Goal: Navigation & Orientation: Find specific page/section

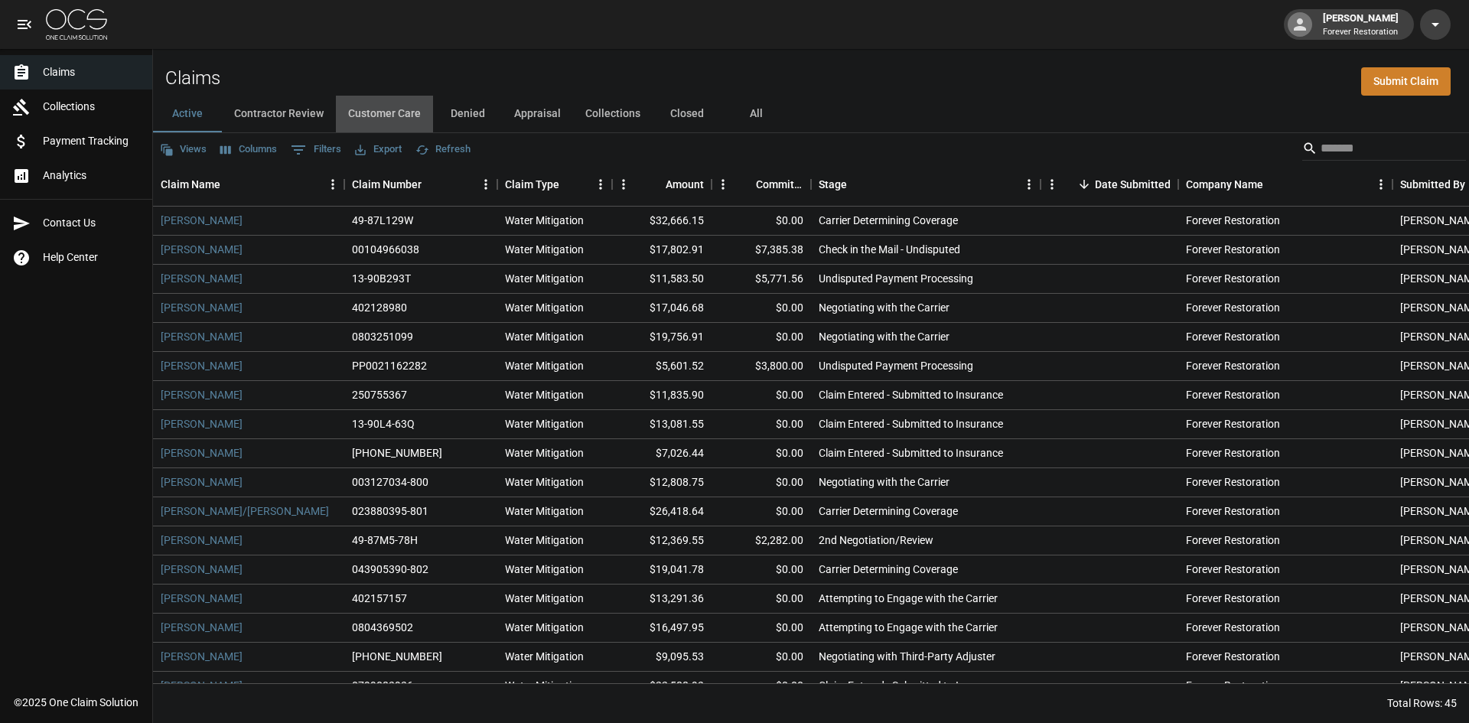
click at [401, 104] on button "Customer Care" at bounding box center [384, 114] width 97 height 37
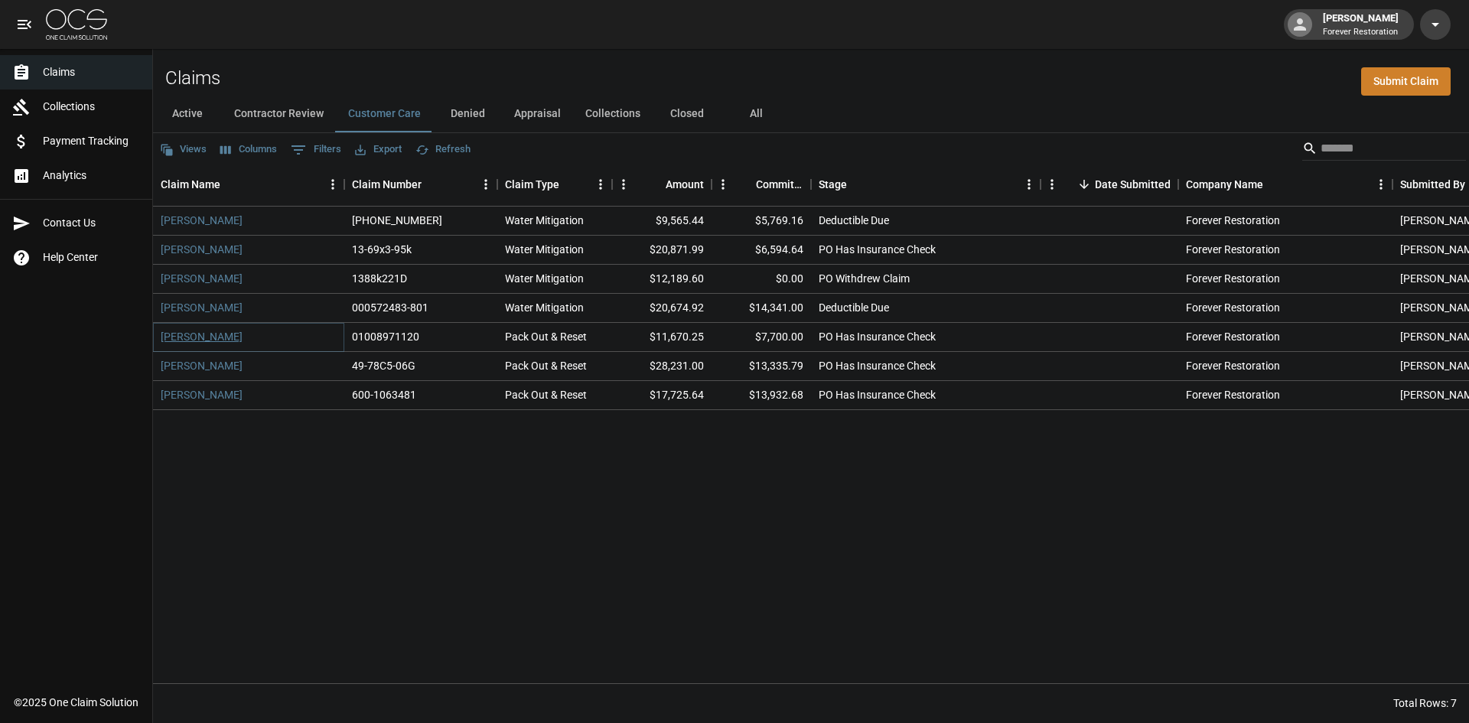
click at [222, 338] on link "[PERSON_NAME]" at bounding box center [202, 336] width 82 height 15
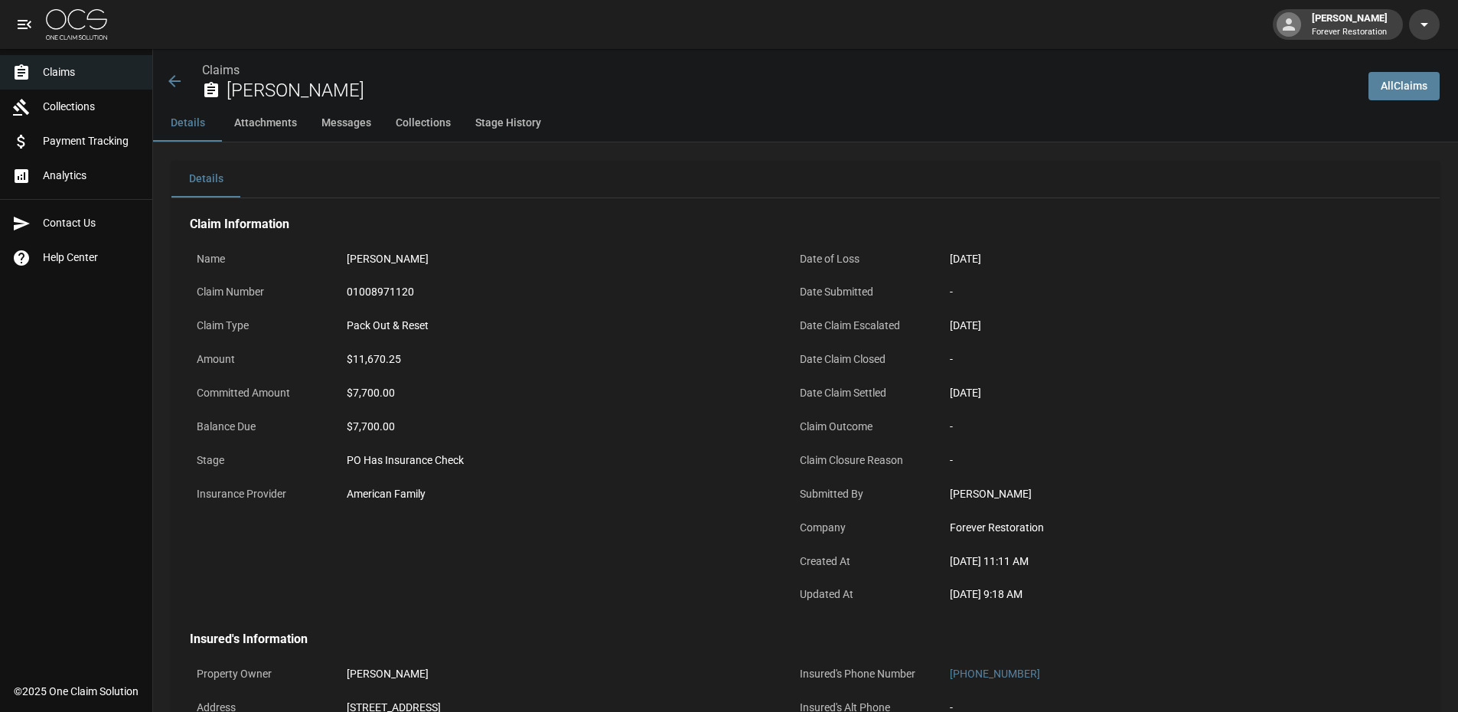
click at [179, 77] on icon at bounding box center [174, 81] width 18 height 18
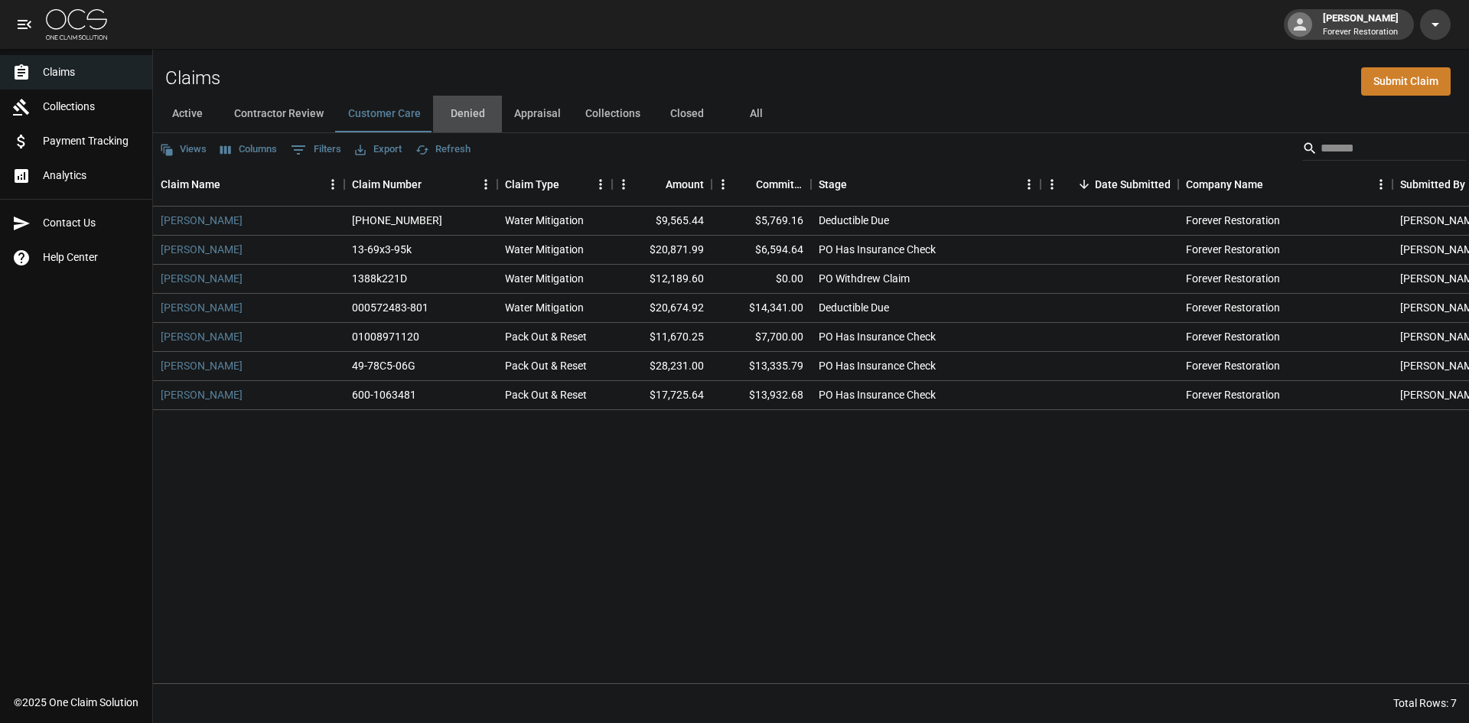
click at [480, 109] on button "Denied" at bounding box center [467, 114] width 69 height 37
click at [693, 107] on button "Closed" at bounding box center [687, 114] width 69 height 37
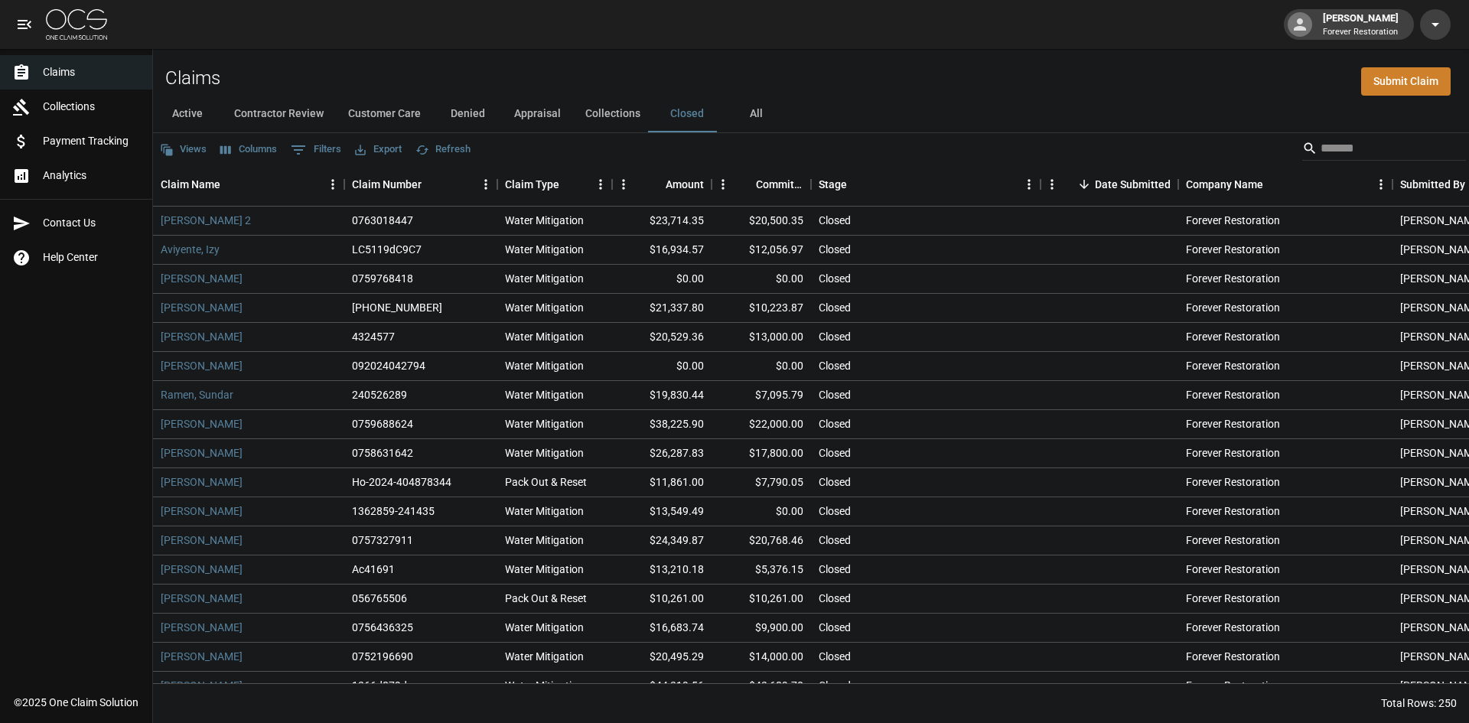
click at [203, 112] on button "Active" at bounding box center [187, 114] width 69 height 37
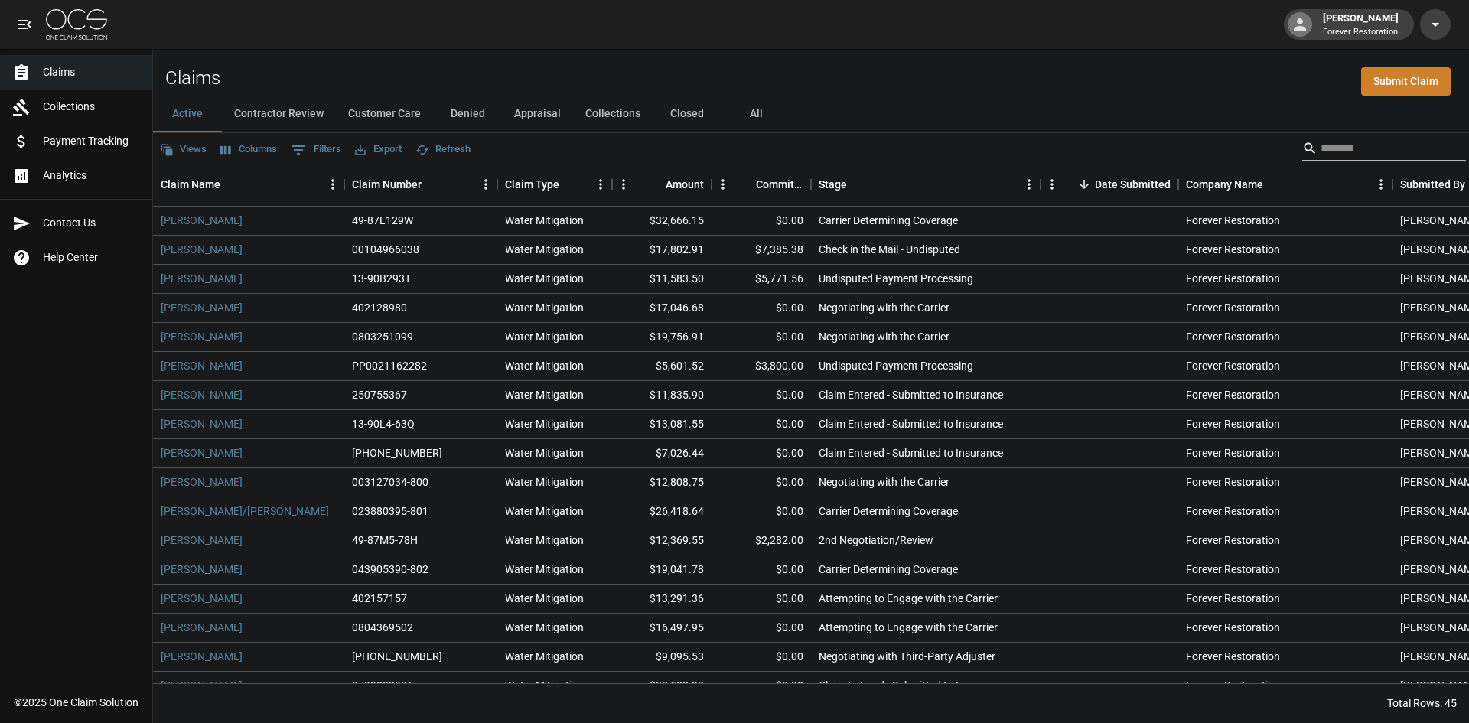
click at [1365, 155] on input "Search" at bounding box center [1382, 148] width 122 height 24
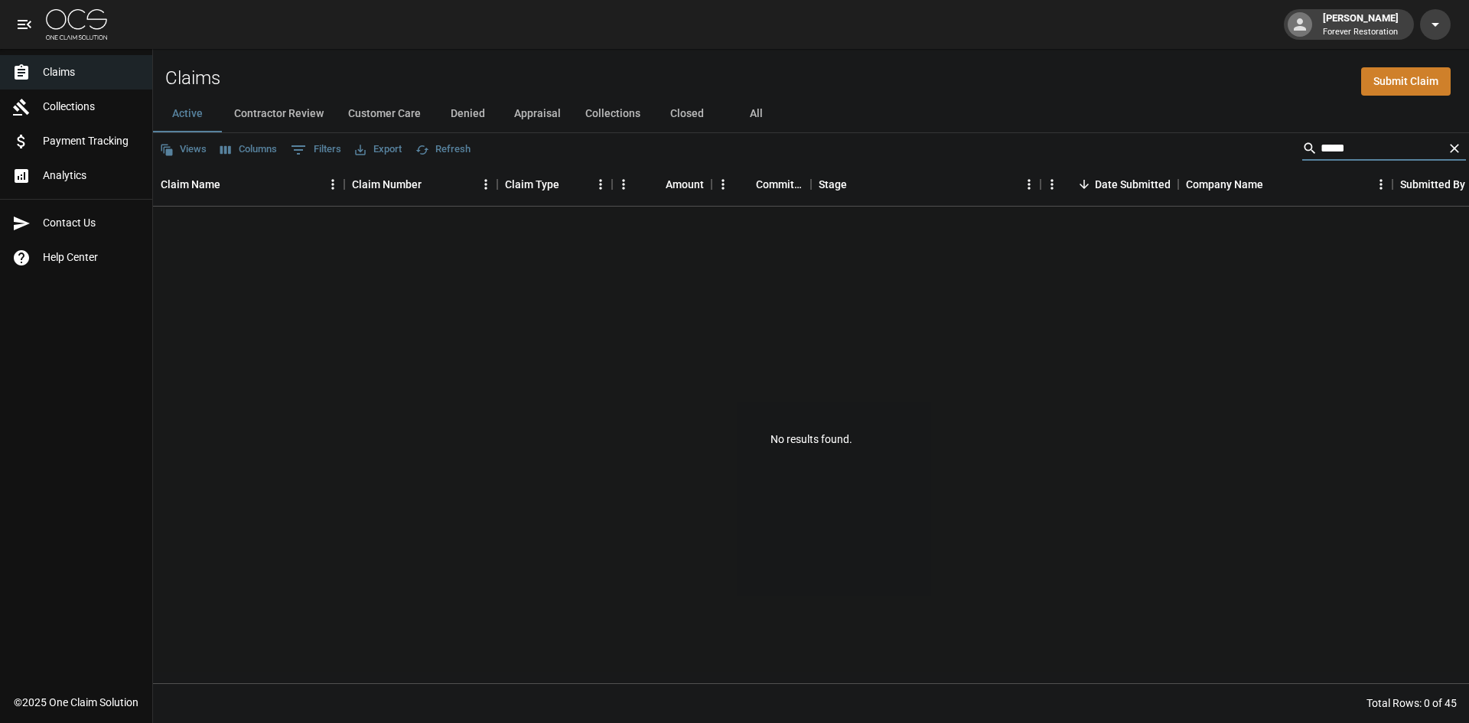
type input "*****"
click at [751, 107] on button "All" at bounding box center [756, 114] width 69 height 37
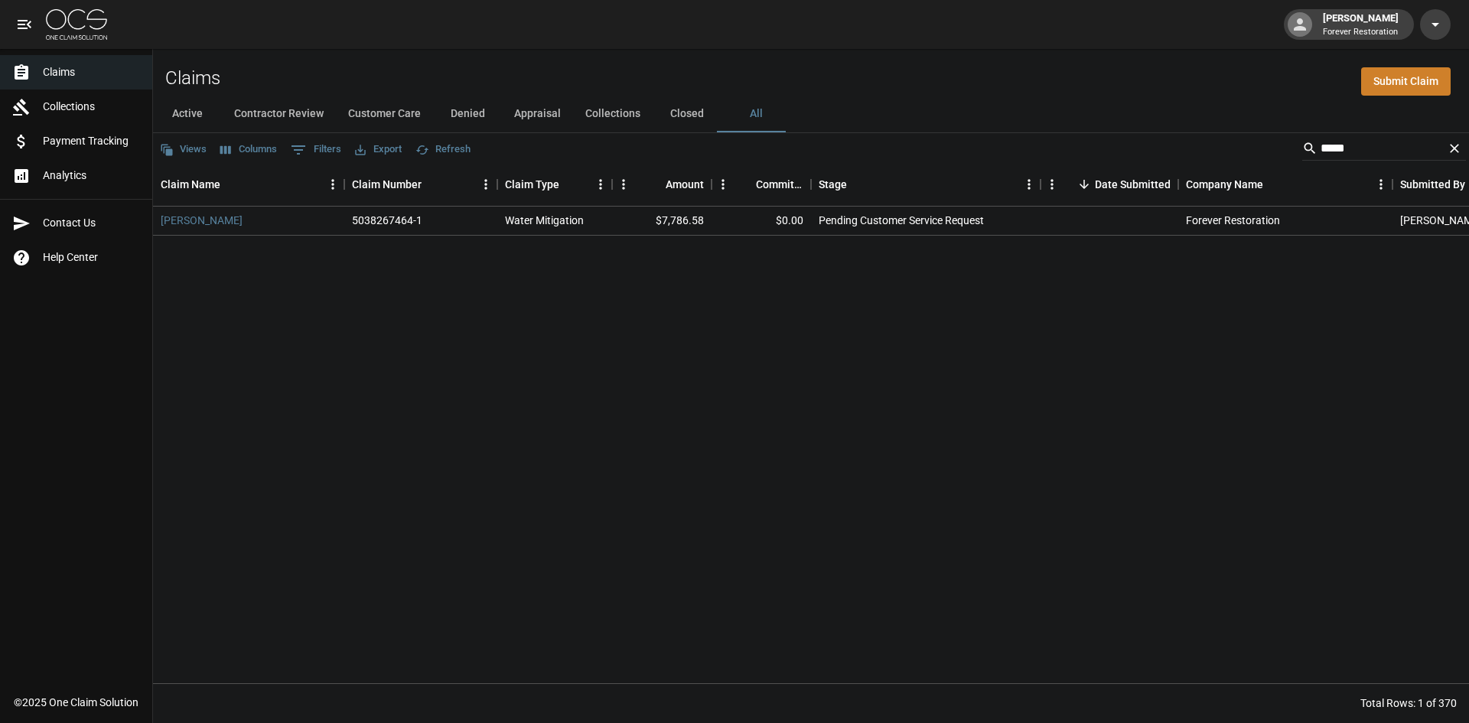
click at [285, 115] on button "Contractor Review" at bounding box center [279, 114] width 114 height 37
click at [210, 222] on link "[PERSON_NAME]" at bounding box center [202, 220] width 82 height 15
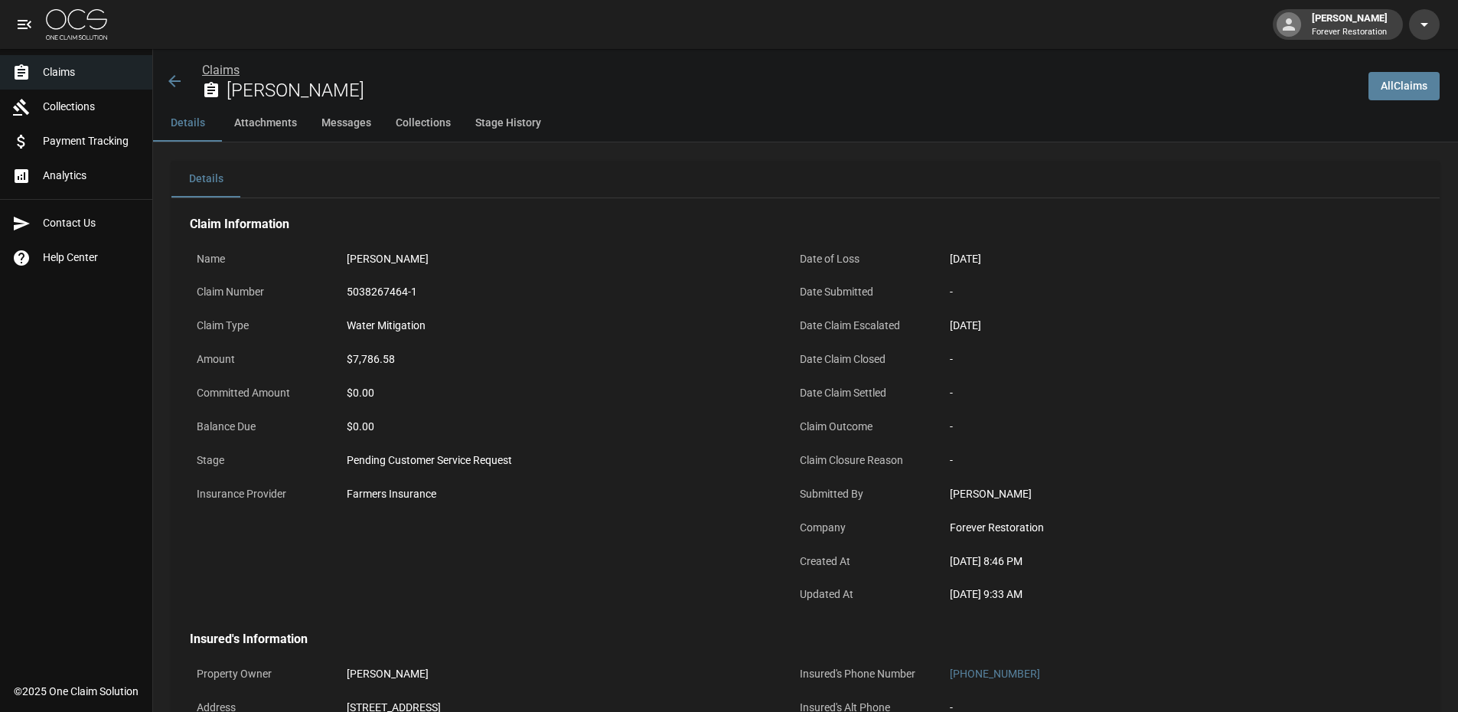
click at [220, 64] on link "Claims" at bounding box center [220, 70] width 37 height 15
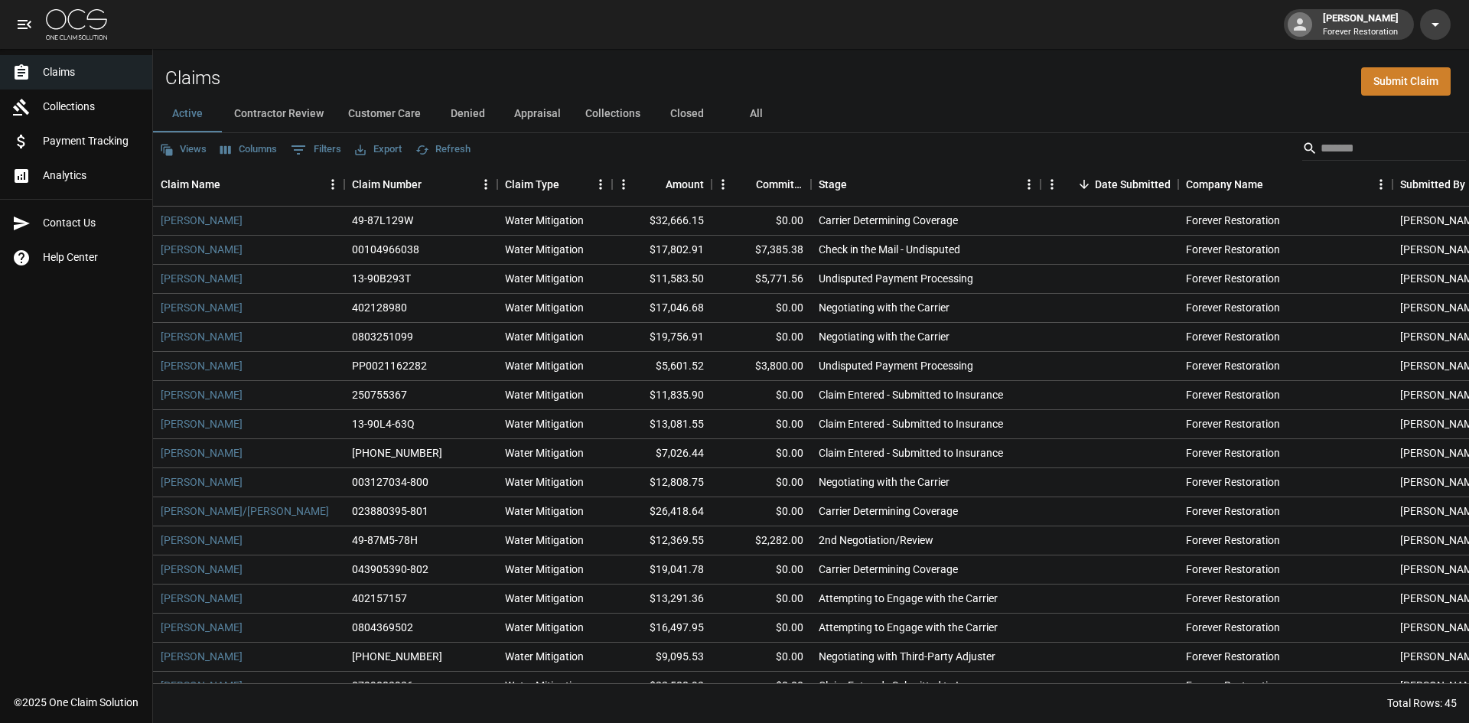
click at [385, 106] on button "Customer Care" at bounding box center [384, 114] width 97 height 37
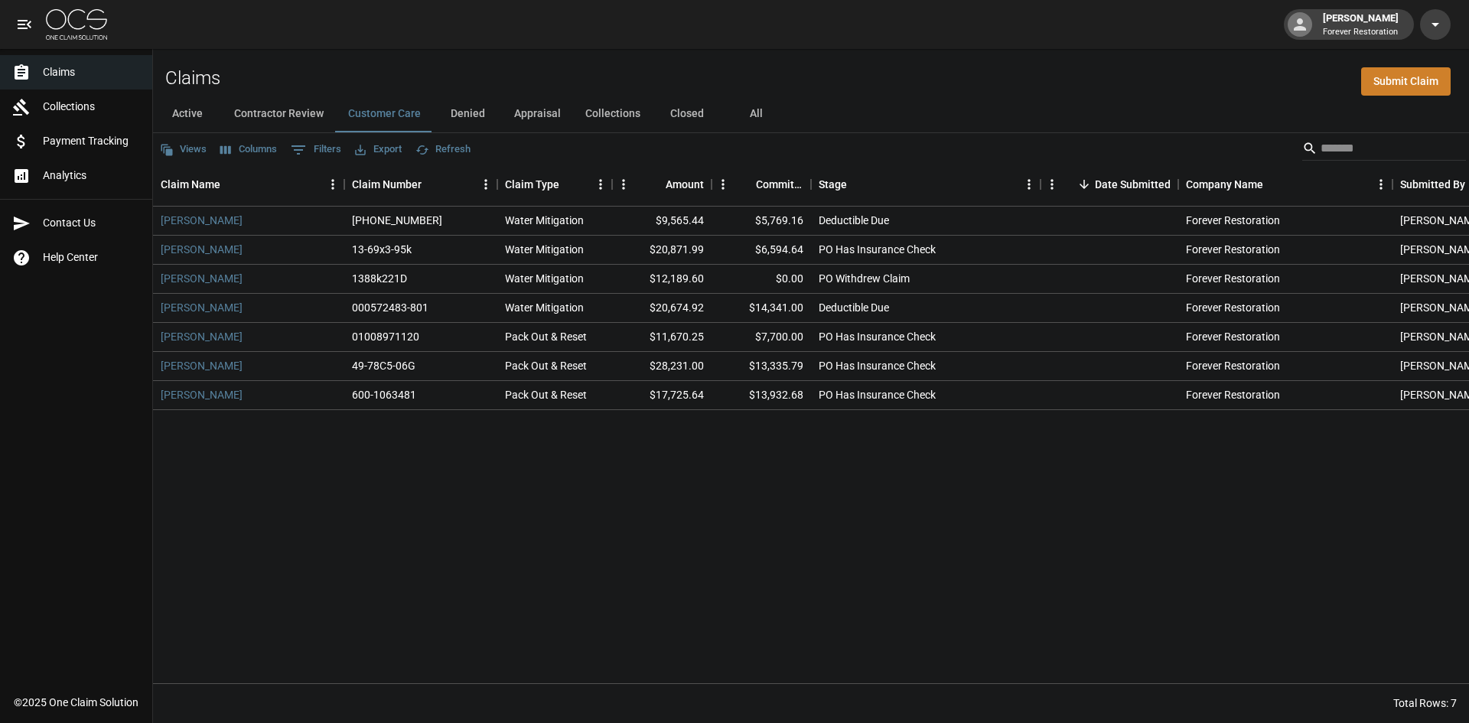
click at [194, 117] on button "Active" at bounding box center [187, 114] width 69 height 37
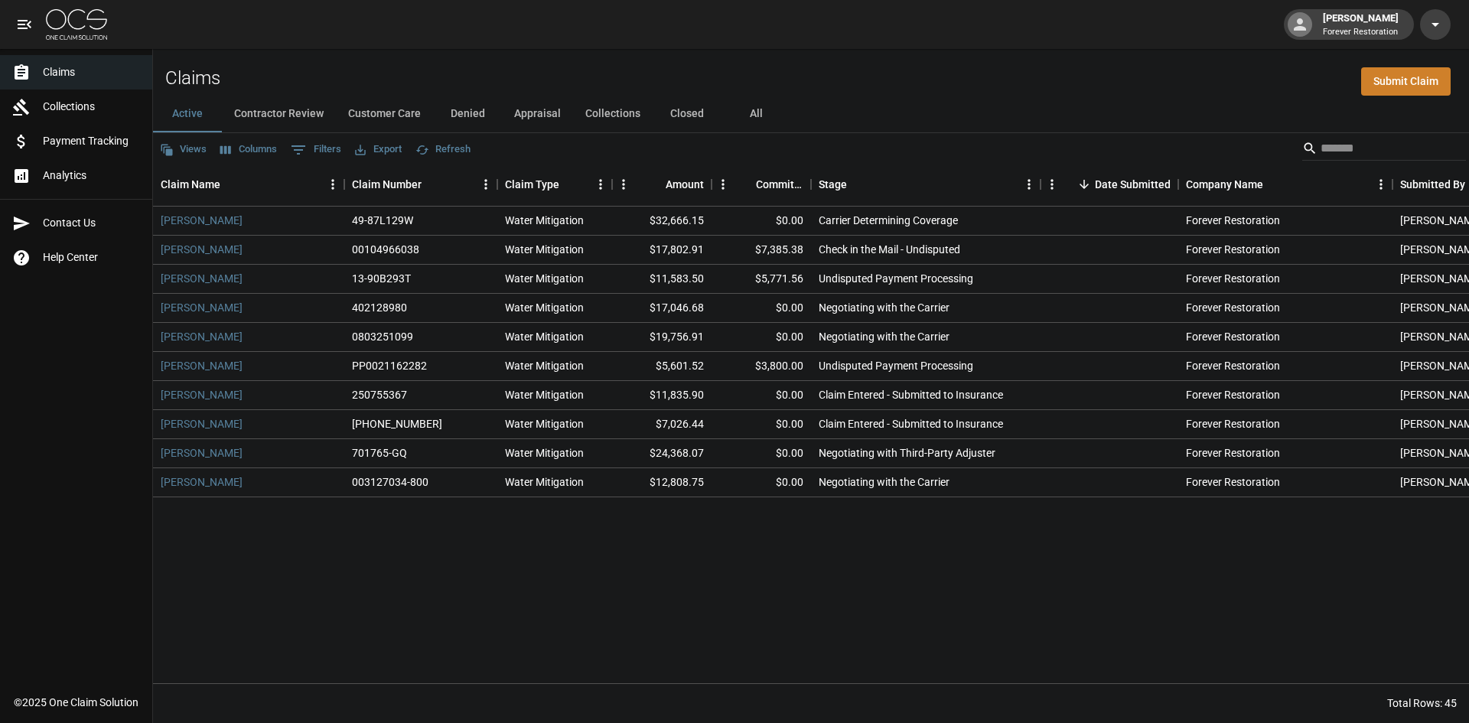
click at [271, 100] on button "Contractor Review" at bounding box center [279, 114] width 114 height 37
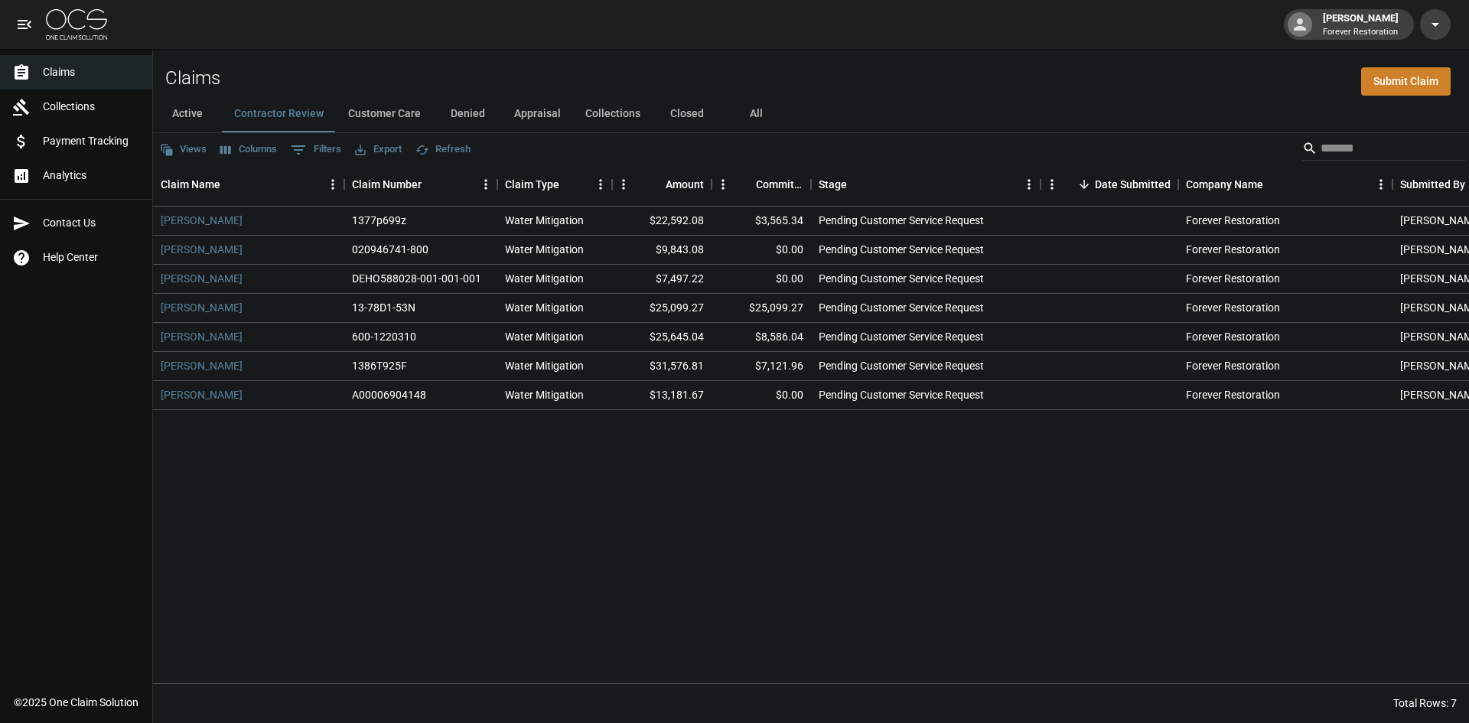
click at [197, 113] on button "Active" at bounding box center [187, 114] width 69 height 37
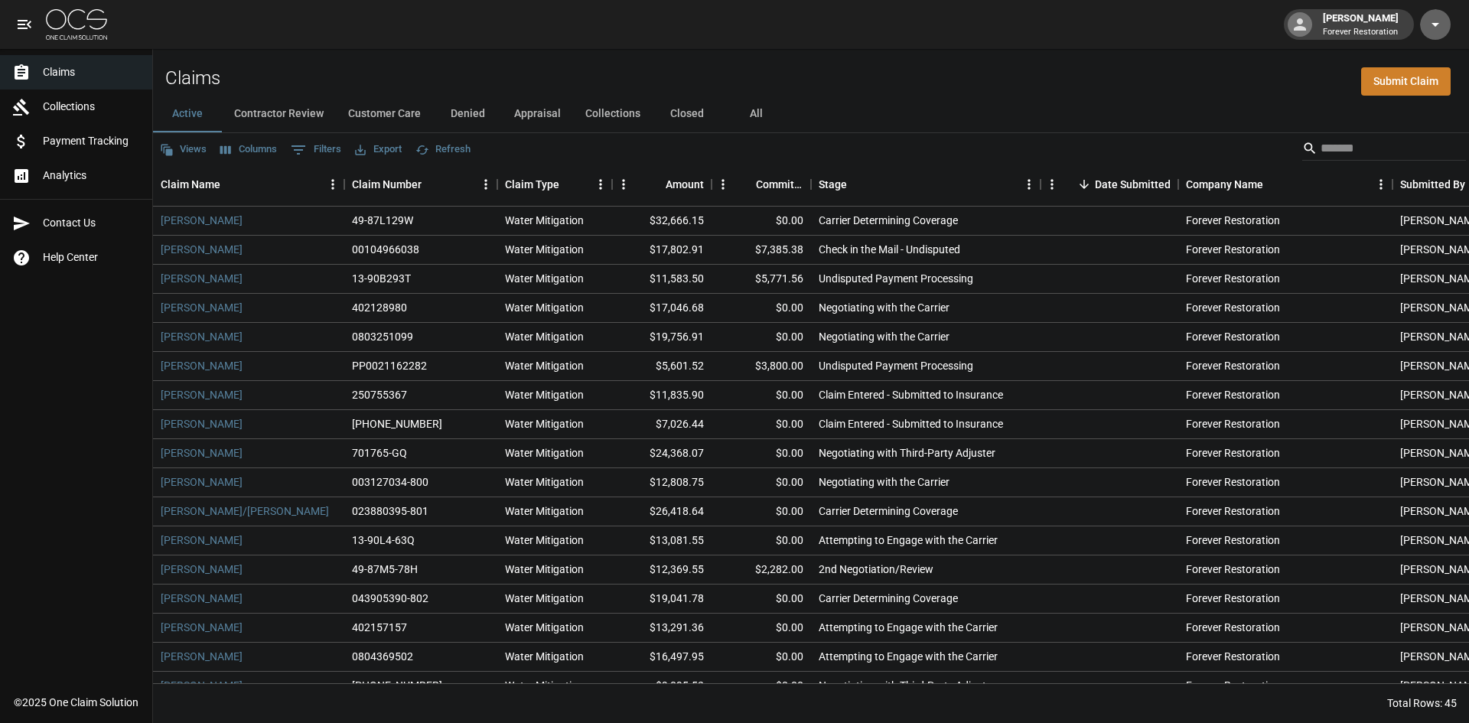
click at [1424, 21] on button "button" at bounding box center [1435, 24] width 31 height 31
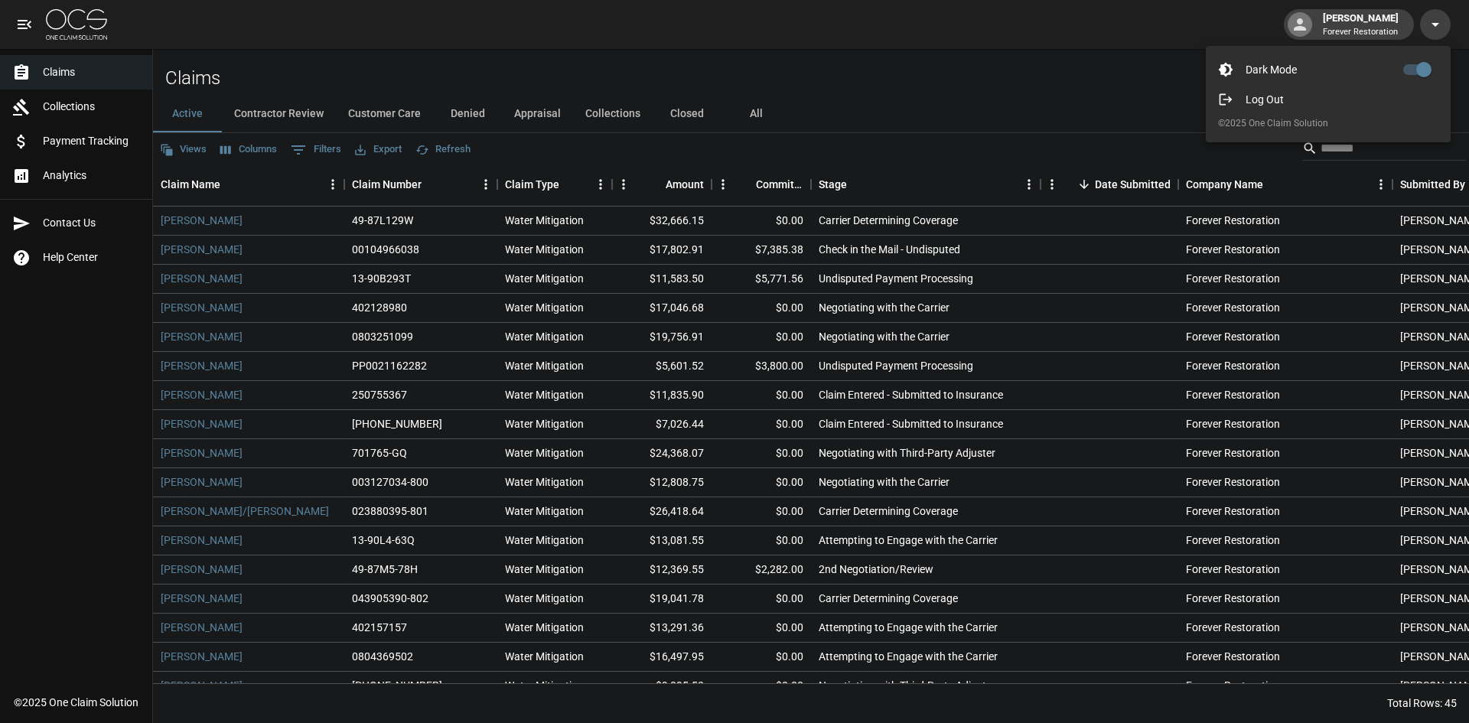
click at [1432, 21] on div at bounding box center [734, 361] width 1469 height 723
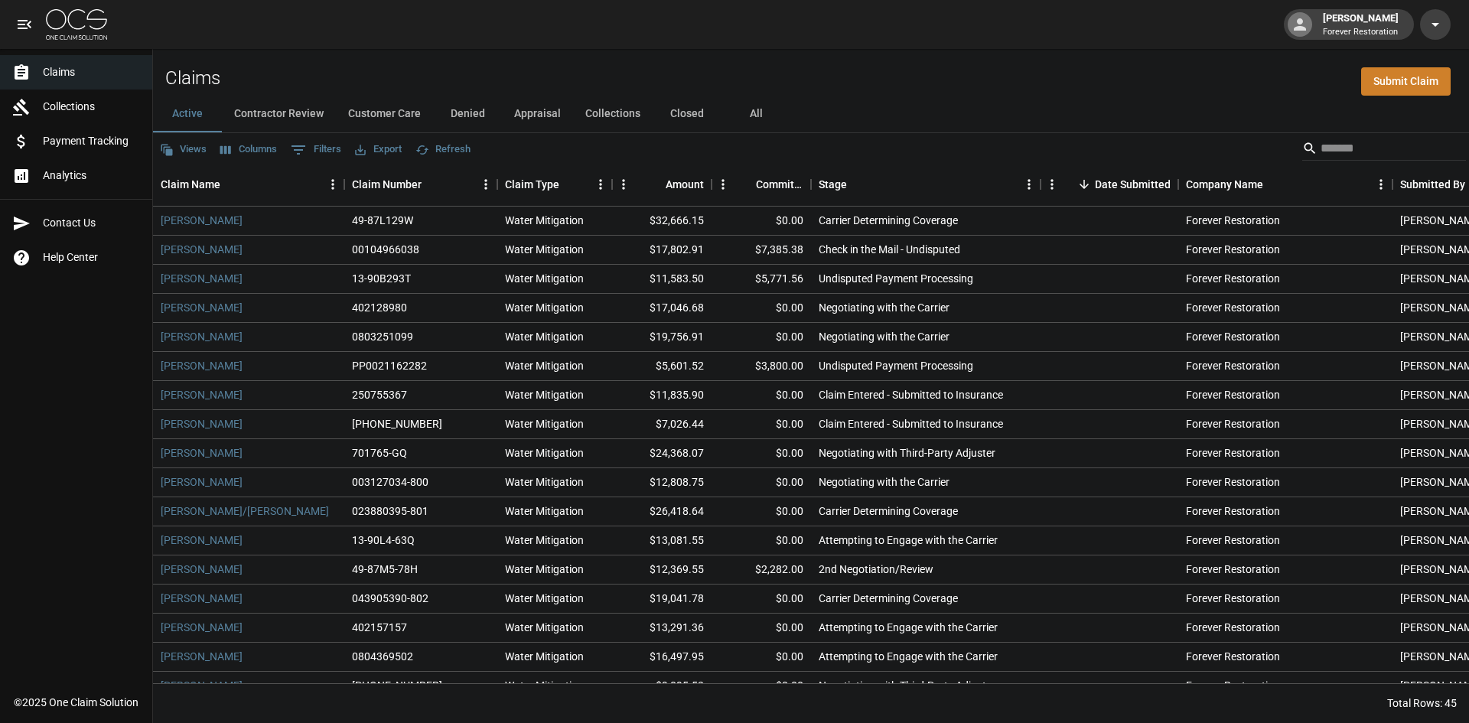
click at [254, 113] on button "Contractor Review" at bounding box center [279, 114] width 114 height 37
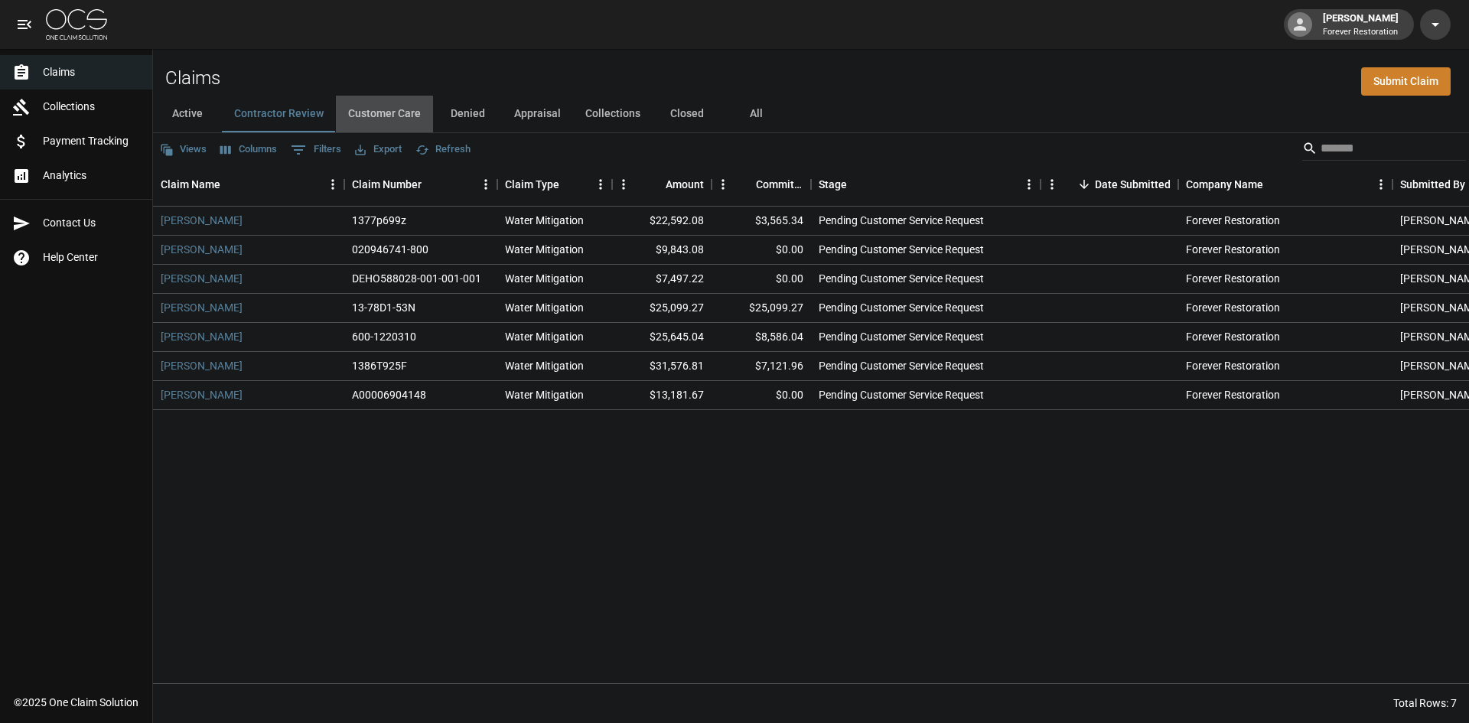
click at [380, 101] on button "Customer Care" at bounding box center [384, 114] width 97 height 37
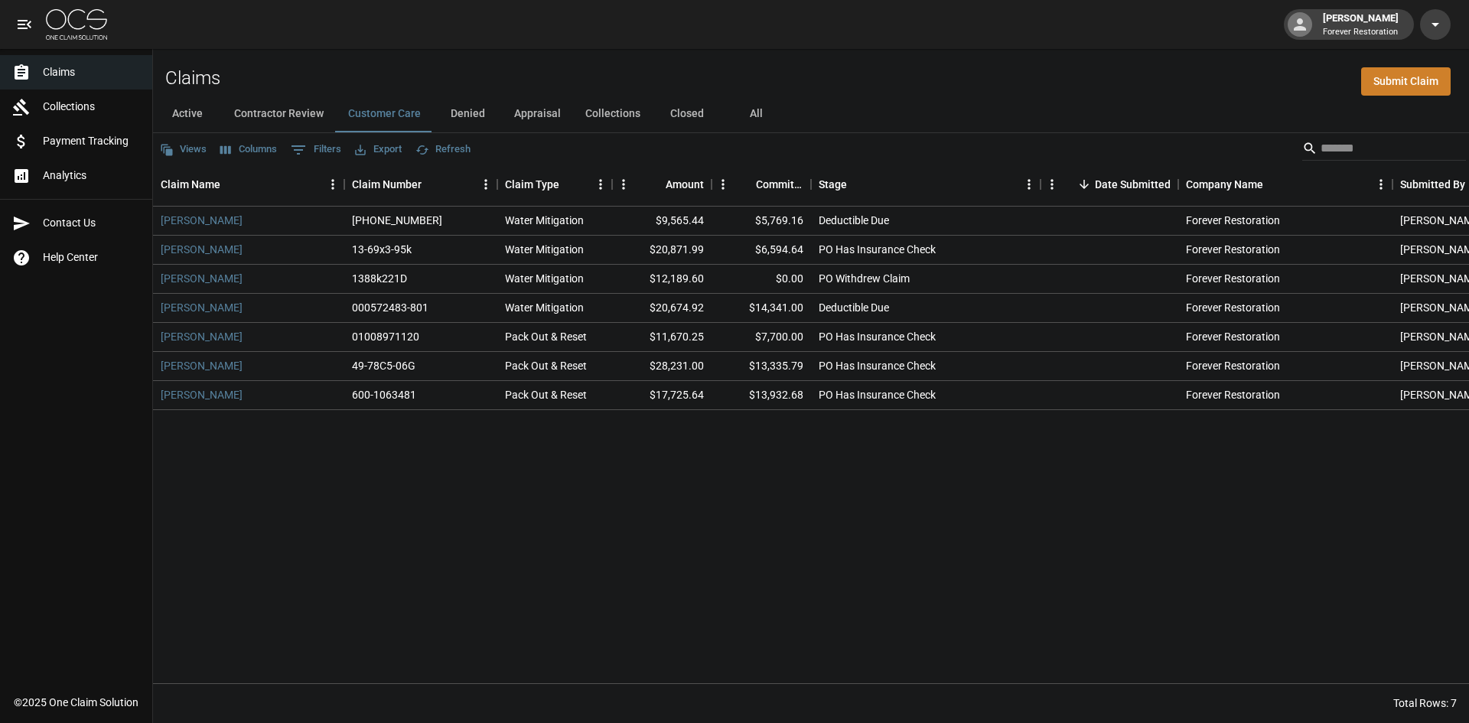
click at [454, 115] on button "Denied" at bounding box center [467, 114] width 69 height 37
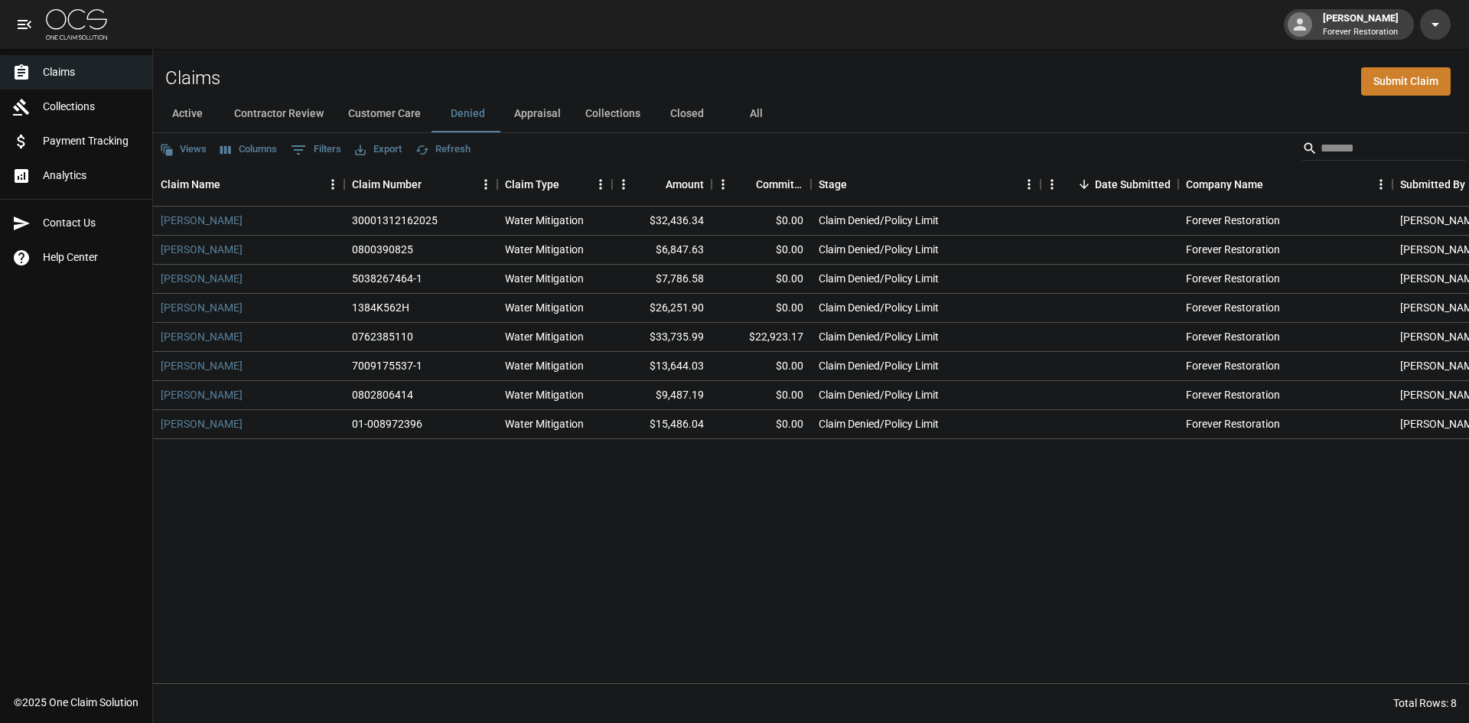
drag, startPoint x: 243, startPoint y: 370, endPoint x: 96, endPoint y: 377, distance: 147.1
click at [97, 377] on div "Claims Collections Payment Tracking Analytics Contact Us Help Center" at bounding box center [76, 343] width 152 height 686
click at [253, 105] on button "Contractor Review" at bounding box center [279, 114] width 114 height 37
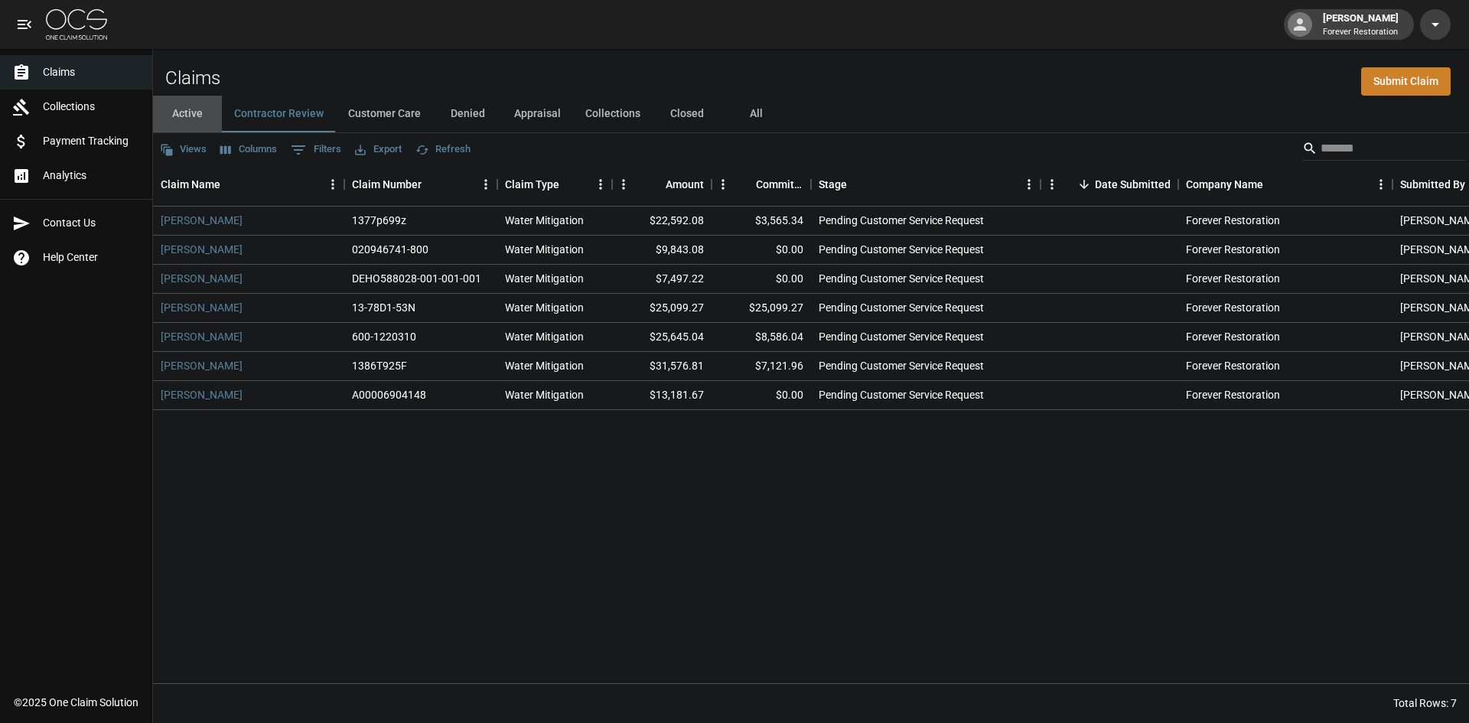
click at [197, 109] on button "Active" at bounding box center [187, 114] width 69 height 37
